Goal: Task Accomplishment & Management: Manage account settings

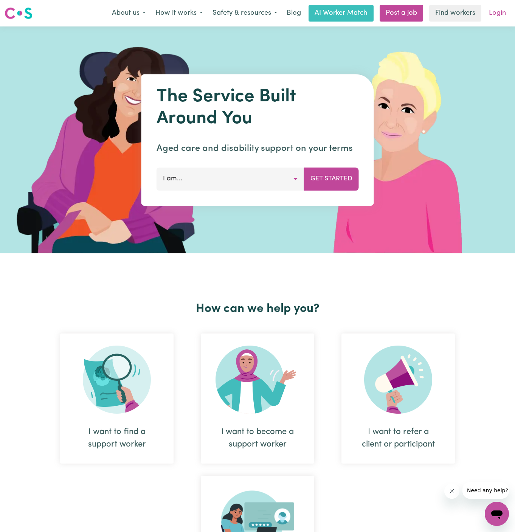
click at [491, 17] on link "Login" at bounding box center [498, 13] width 26 height 17
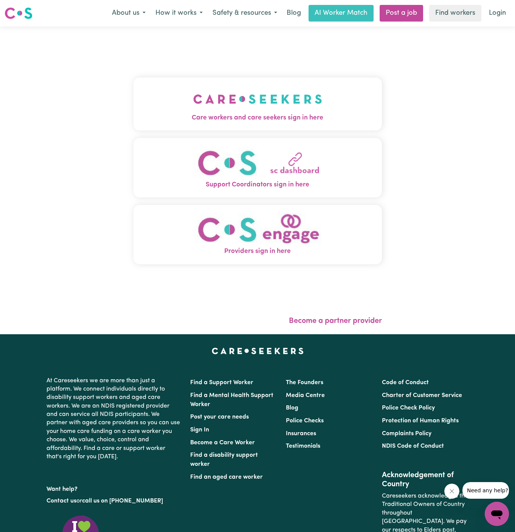
click at [320, 90] on button "Care workers and care seekers sign in here" at bounding box center [258, 104] width 249 height 53
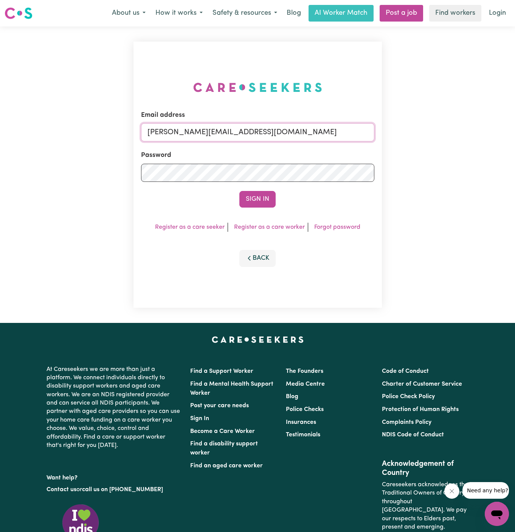
click at [346, 134] on input "[PERSON_NAME][EMAIL_ADDRESS][DOMAIN_NAME]" at bounding box center [257, 132] width 233 height 18
drag, startPoint x: 185, startPoint y: 135, endPoint x: 444, endPoint y: 151, distance: 259.3
click at [444, 151] on div "Email address [EMAIL_ADDRESS][DOMAIN_NAME] Password Sign In Register as a care …" at bounding box center [257, 174] width 515 height 297
click at [239, 191] on button "Sign In" at bounding box center [257, 199] width 36 height 17
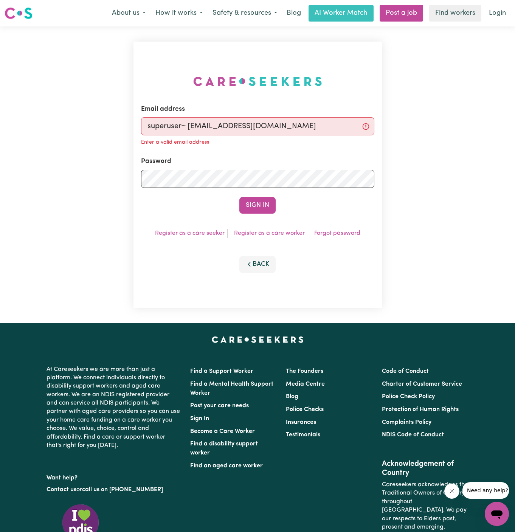
click at [187, 128] on input "superuser~ [EMAIL_ADDRESS][DOMAIN_NAME]" at bounding box center [257, 126] width 233 height 18
type input "superuser~[EMAIL_ADDRESS][DOMAIN_NAME]"
click at [272, 206] on button "Sign In" at bounding box center [257, 205] width 36 height 17
